Goal: Task Accomplishment & Management: Manage account settings

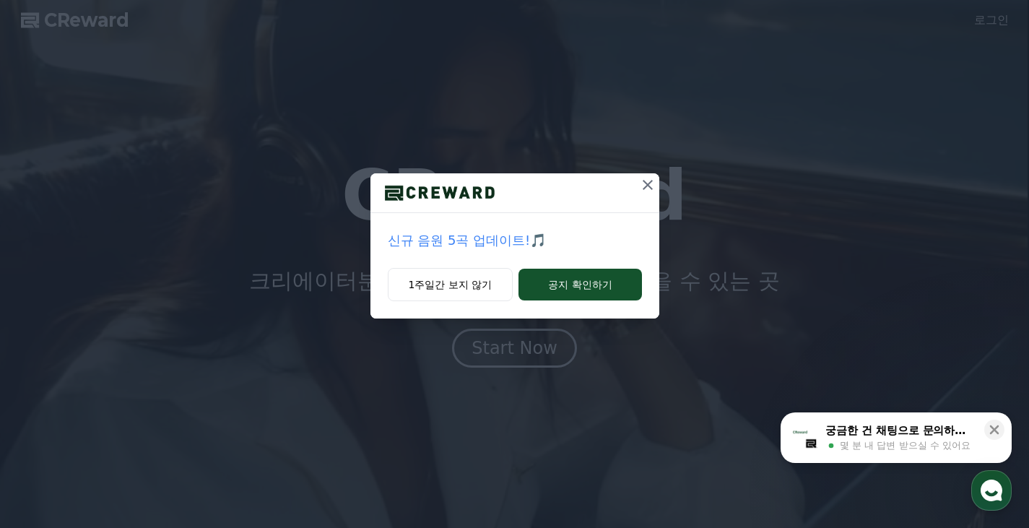
click at [644, 181] on icon at bounding box center [648, 185] width 10 height 10
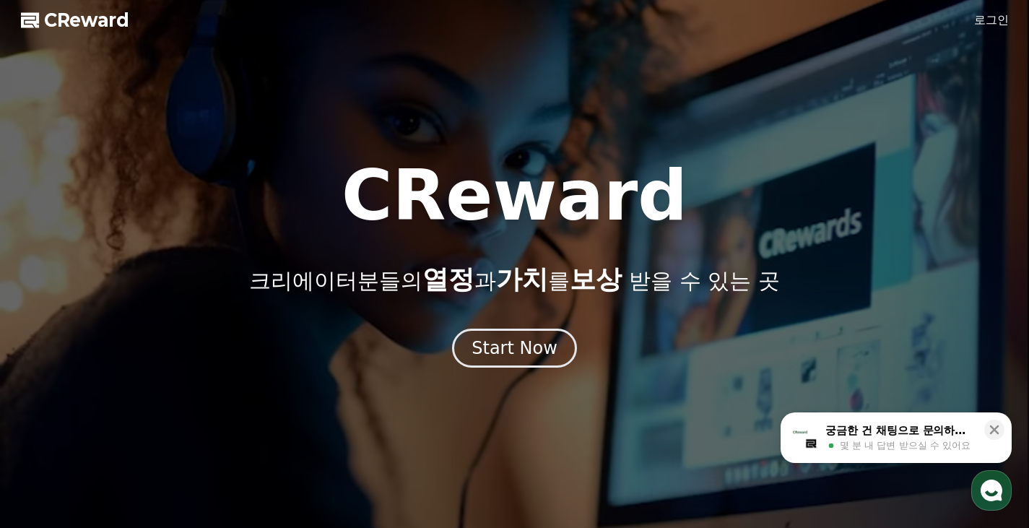
click at [989, 17] on link "로그인" at bounding box center [991, 20] width 35 height 17
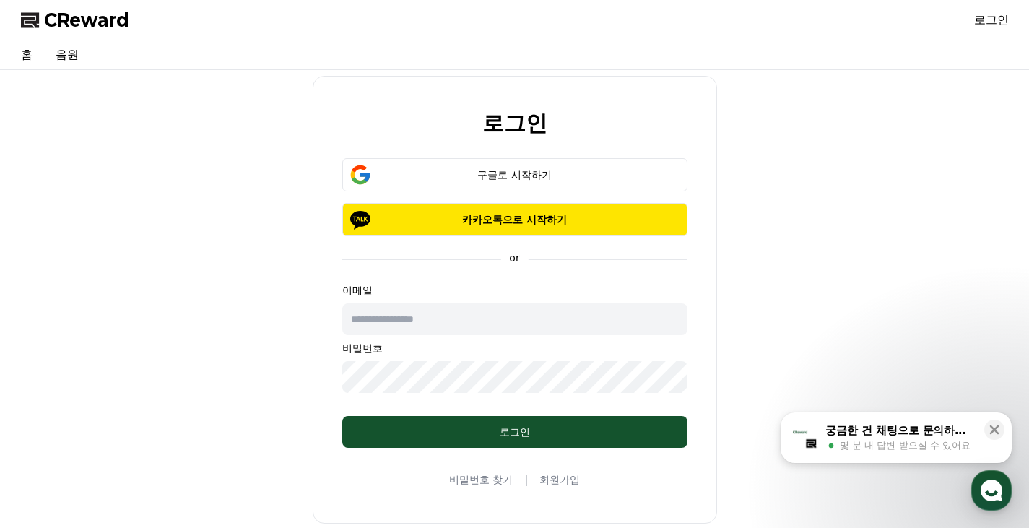
click at [463, 322] on input "text" at bounding box center [514, 319] width 345 height 32
click at [275, 338] on div "로그인 구글로 시작하기 카카오톡으로 시작하기 or 이메일 비밀번호 로그인 비밀번호 찾기 | 회원가입" at bounding box center [514, 300] width 999 height 448
click at [225, 227] on div "로그인 구글로 시작하기 카카오톡으로 시작하기 or 이메일 비밀번호 로그인 비밀번호 찾기 | 회원가입" at bounding box center [514, 300] width 999 height 448
click at [498, 178] on div "구글로 시작하기" at bounding box center [514, 175] width 303 height 14
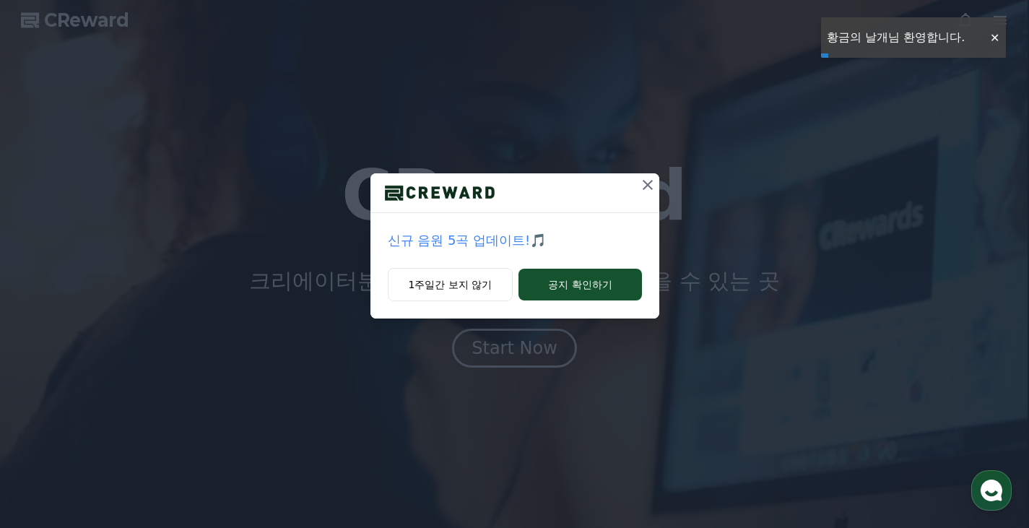
click at [651, 181] on icon at bounding box center [647, 184] width 17 height 17
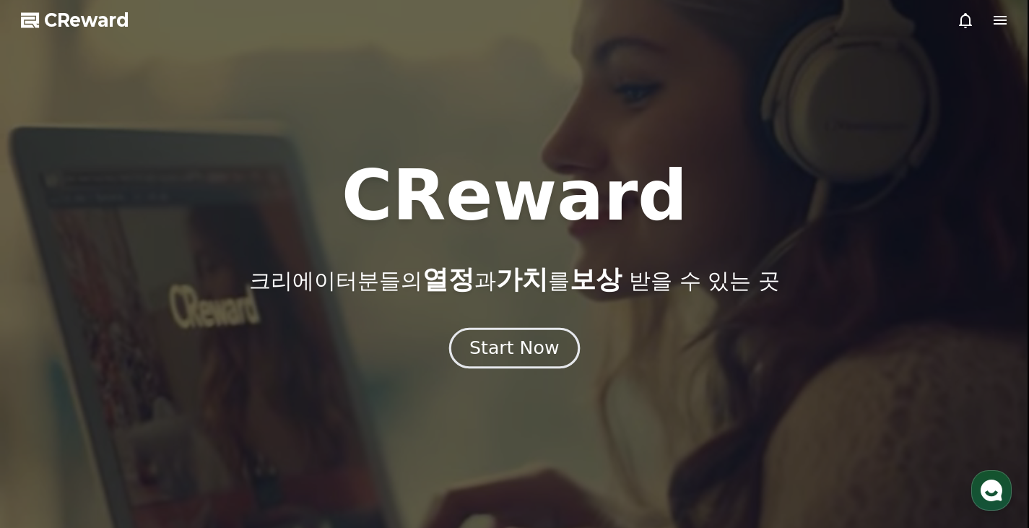
click at [543, 349] on div "Start Now" at bounding box center [514, 348] width 90 height 25
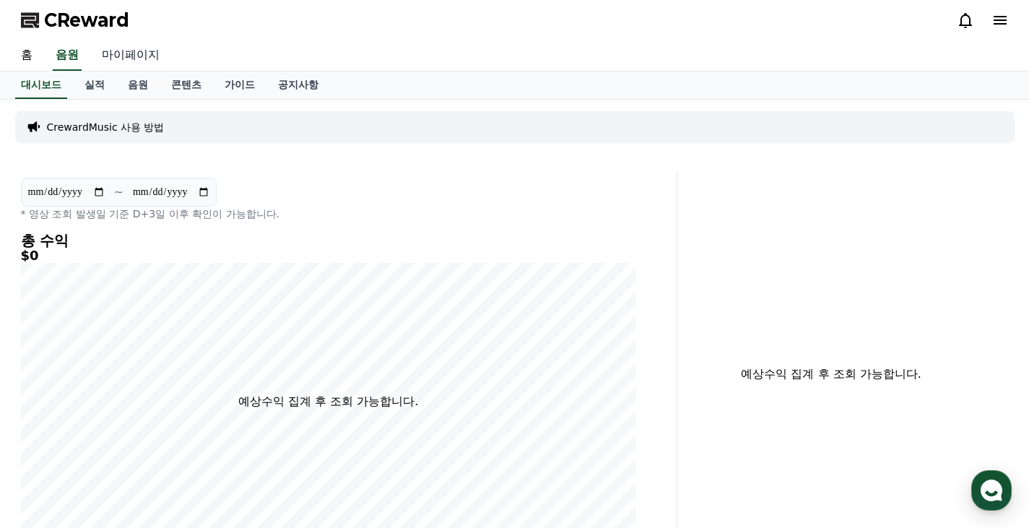
click at [126, 53] on link "마이페이지" at bounding box center [130, 55] width 81 height 30
select select "**********"
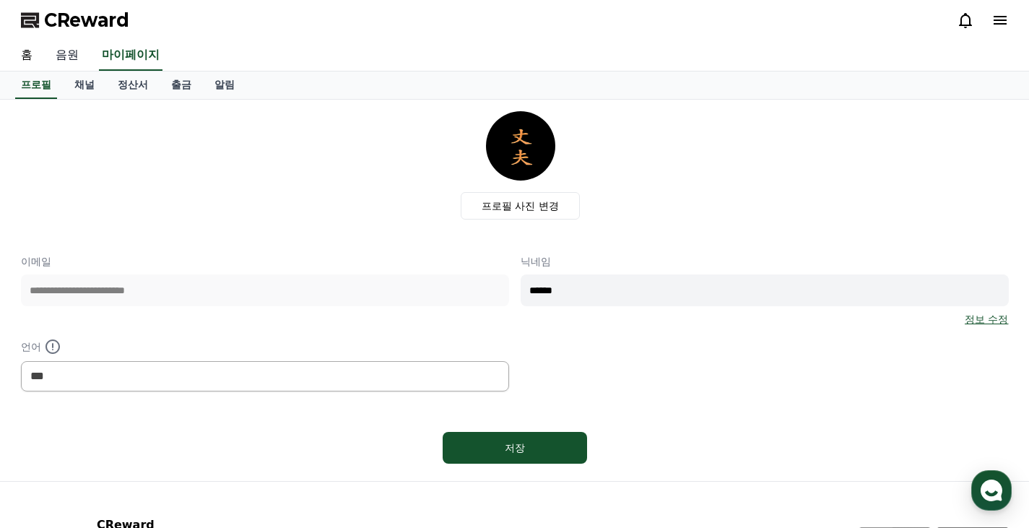
click at [58, 45] on link "음원" at bounding box center [67, 55] width 46 height 30
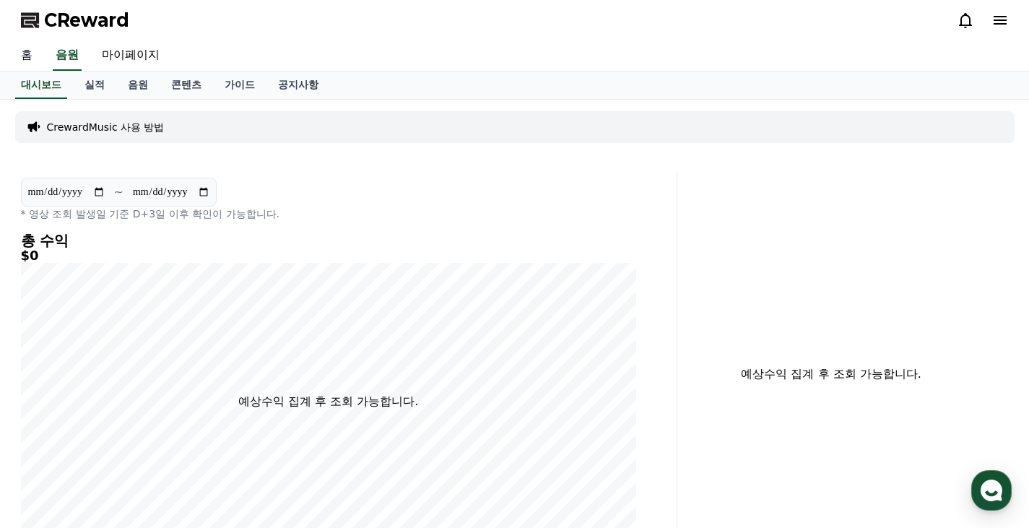
click at [19, 58] on link "홈" at bounding box center [26, 55] width 35 height 30
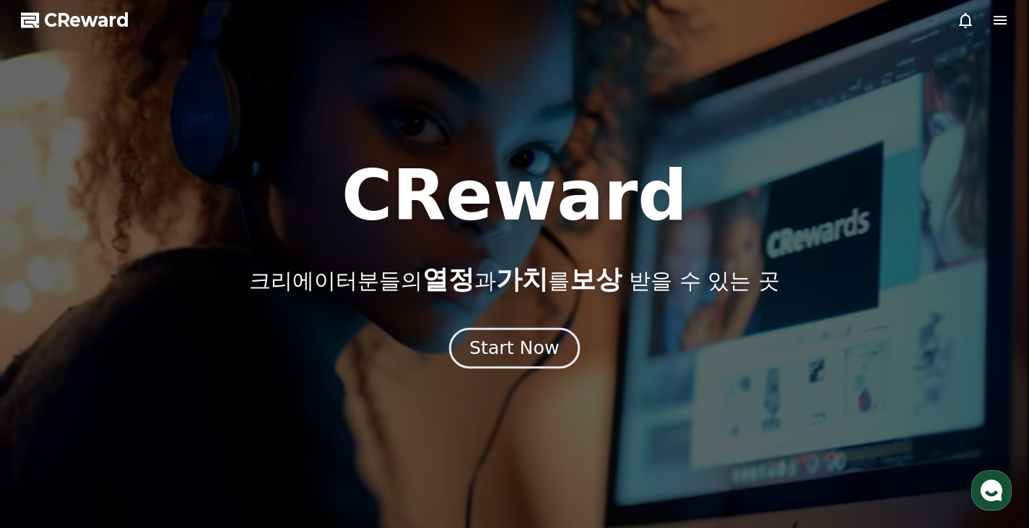
click at [504, 343] on div "Start Now" at bounding box center [514, 348] width 90 height 25
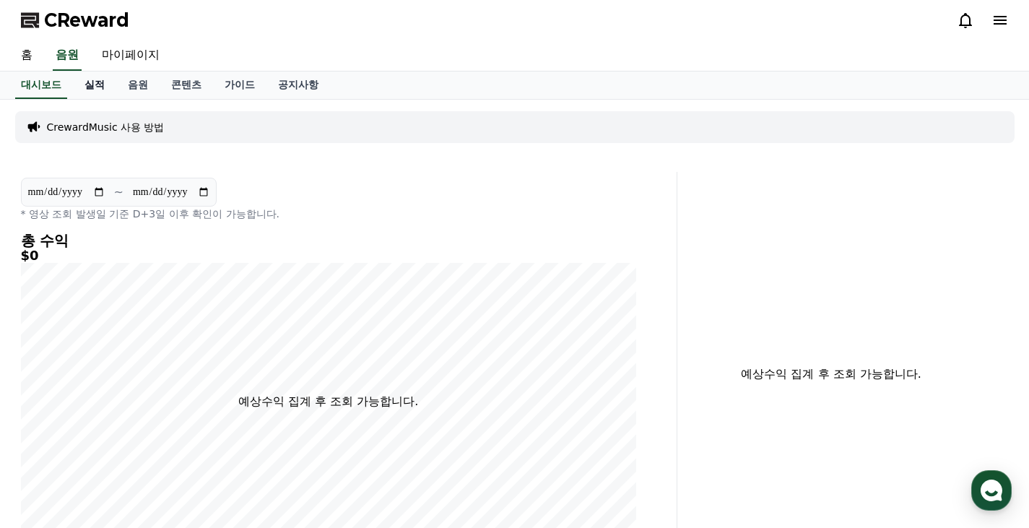
click at [97, 86] on link "실적" at bounding box center [94, 84] width 43 height 27
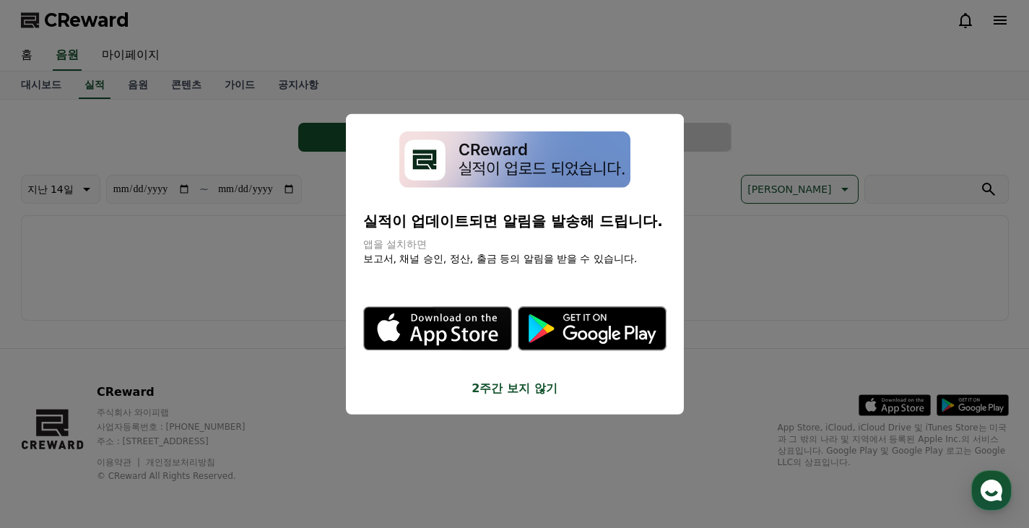
click at [846, 58] on button "close modal" at bounding box center [514, 264] width 1029 height 528
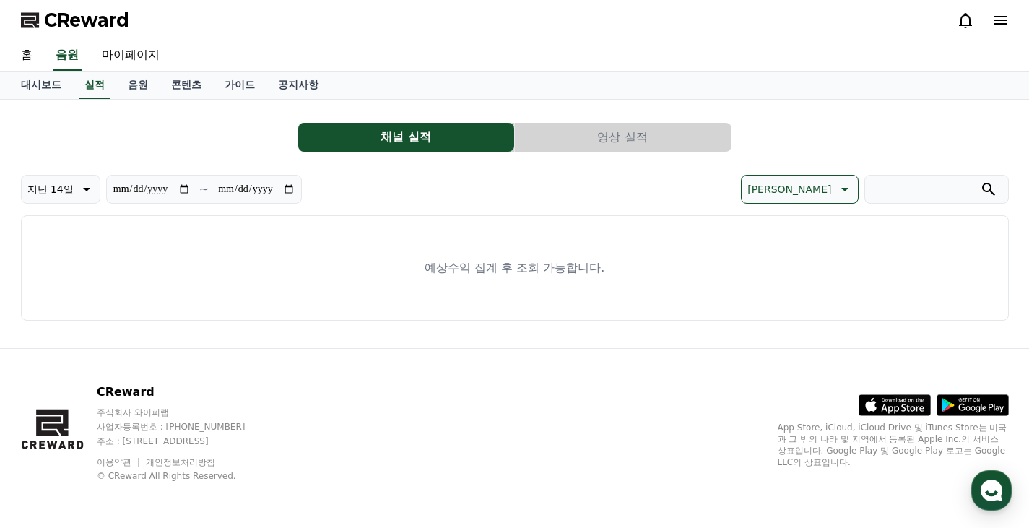
click at [619, 134] on button "영상 실적" at bounding box center [623, 137] width 216 height 29
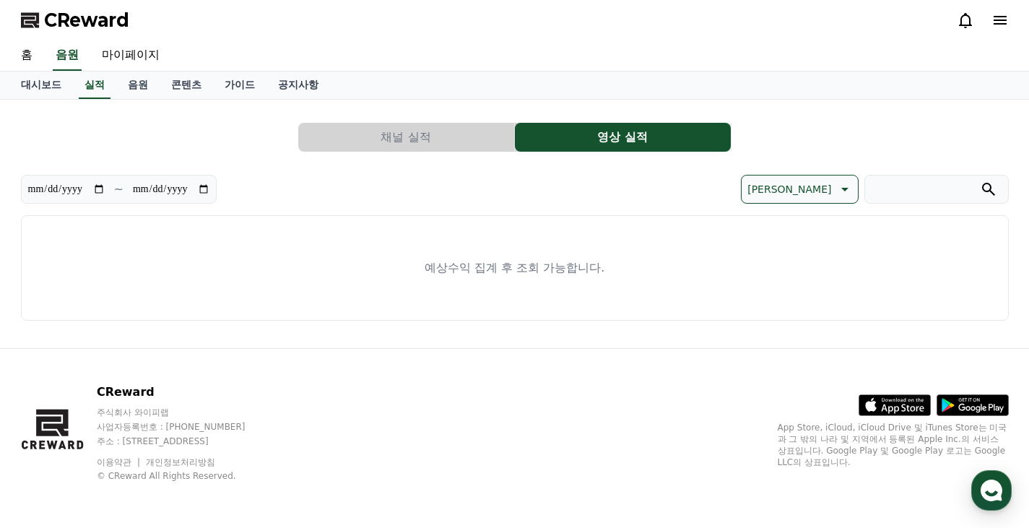
click at [373, 137] on button "채널 실적" at bounding box center [406, 137] width 216 height 29
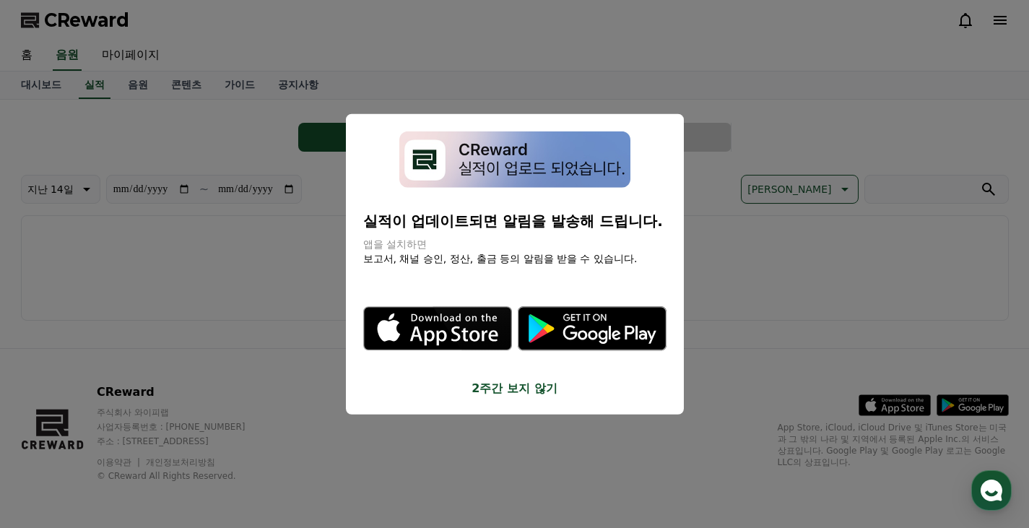
click at [858, 105] on button "close modal" at bounding box center [514, 264] width 1029 height 528
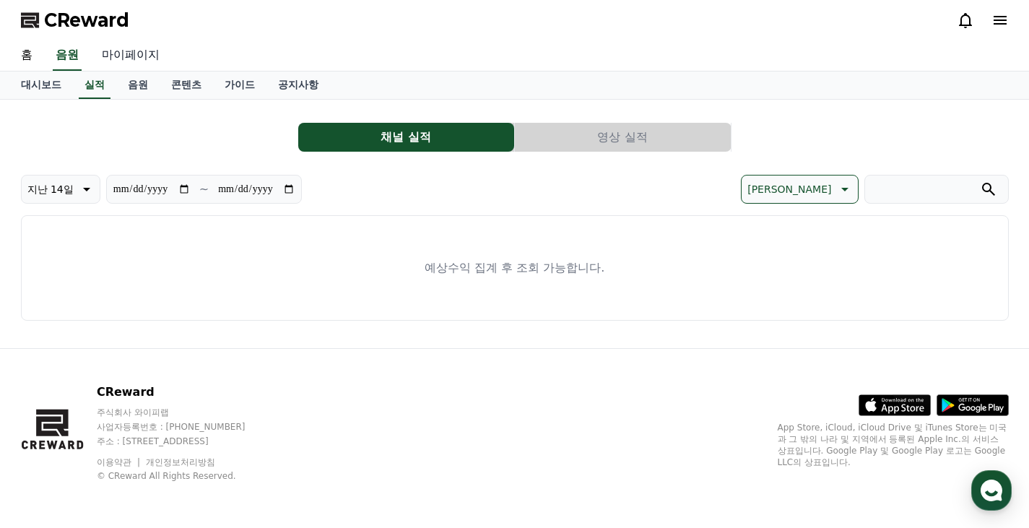
click at [146, 48] on link "마이페이지" at bounding box center [130, 55] width 81 height 30
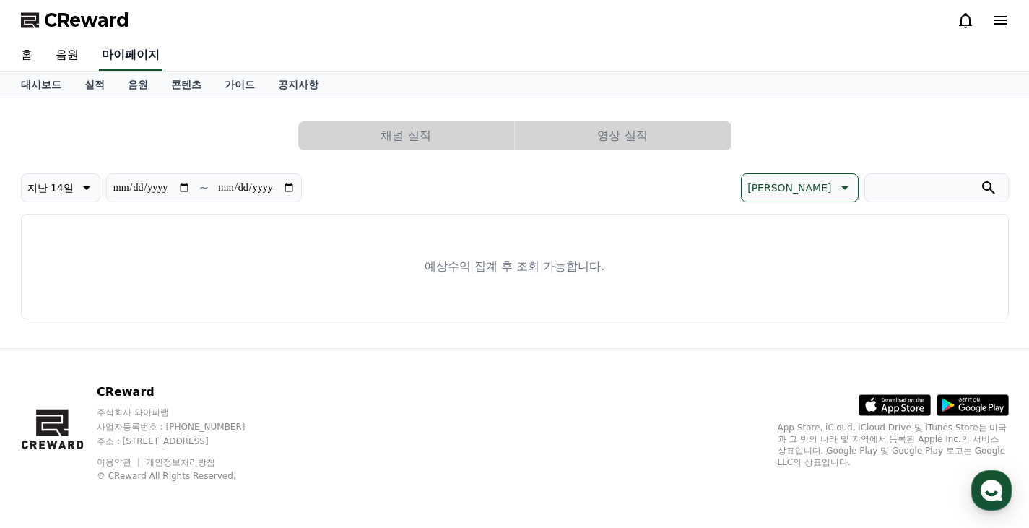
select select "**********"
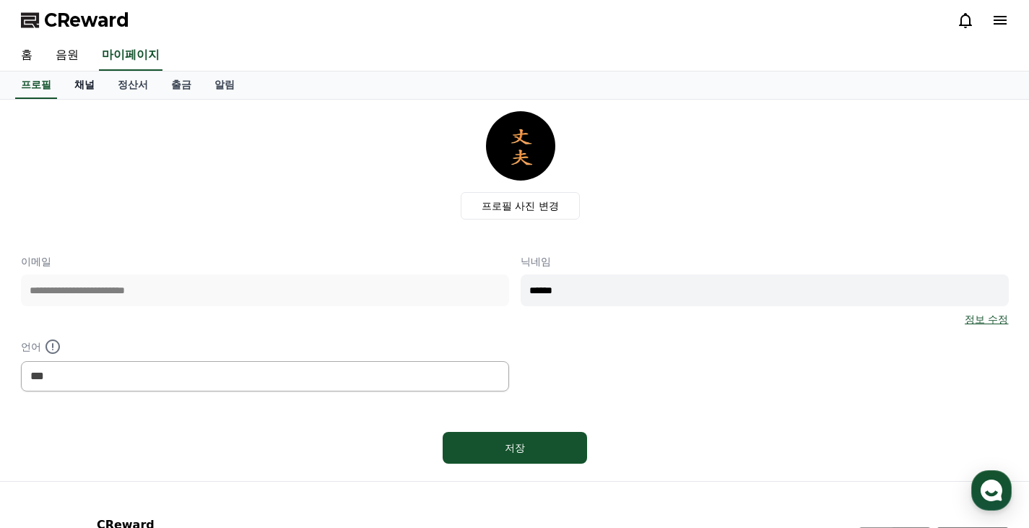
click at [94, 87] on link "채널" at bounding box center [84, 84] width 43 height 27
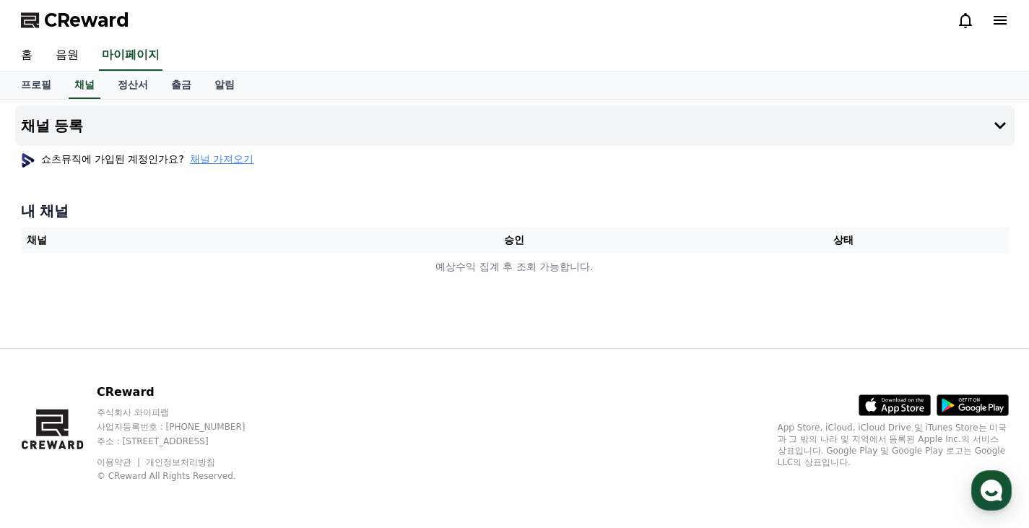
click at [209, 160] on span "채널 가져오기" at bounding box center [222, 159] width 64 height 14
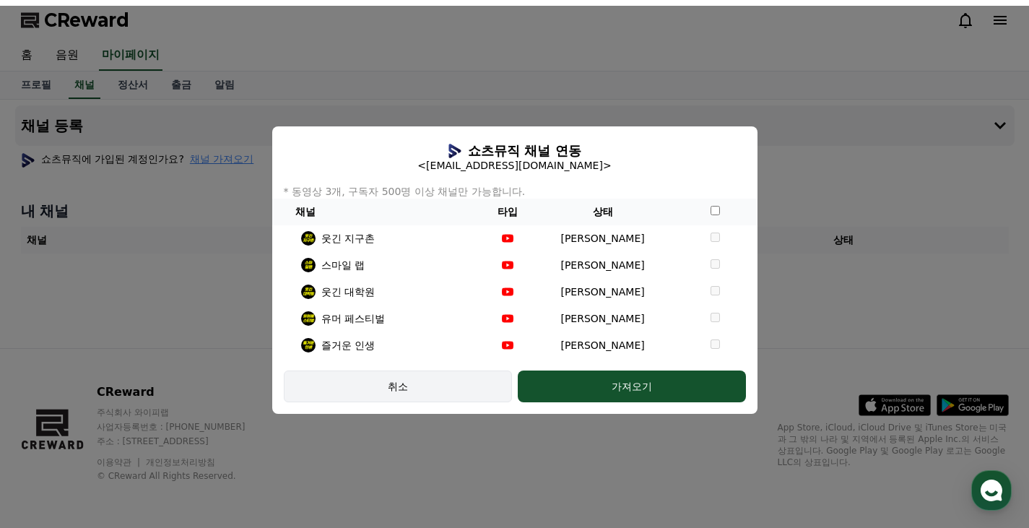
click at [385, 386] on div "취소" at bounding box center [398, 386] width 186 height 14
